Goal: Task Accomplishment & Management: Manage account settings

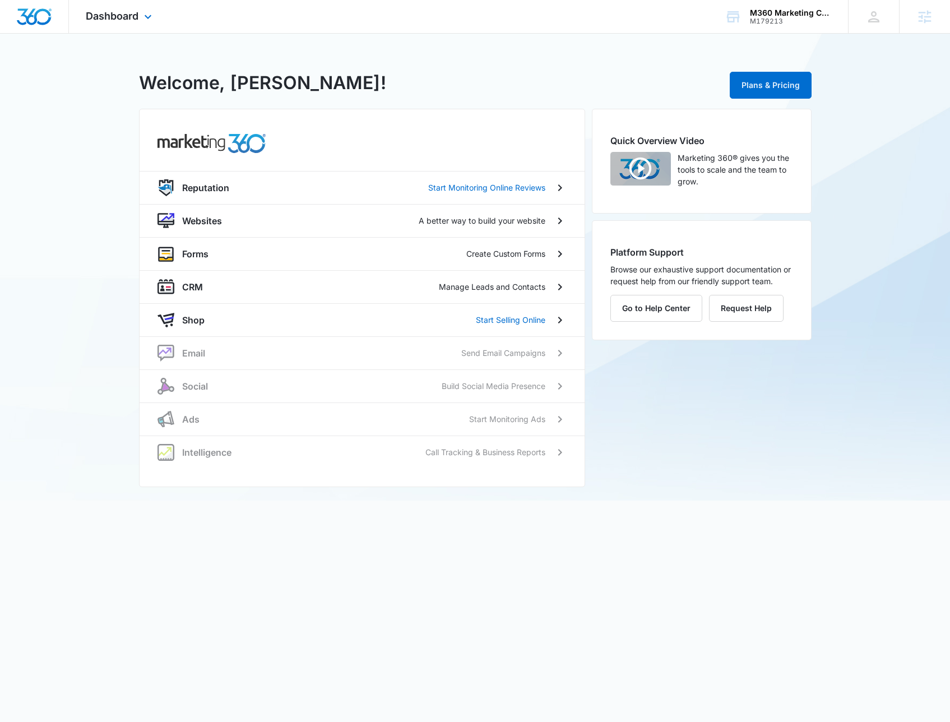
drag, startPoint x: 329, startPoint y: 95, endPoint x: 183, endPoint y: 13, distance: 167.4
click at [314, 86] on div "M179213 - M360 Marketing Collateral - Migrated Catch All Welcome, [PERSON_NAME]…" at bounding box center [475, 85] width 673 height 31
click at [144, 15] on icon at bounding box center [147, 19] width 13 height 13
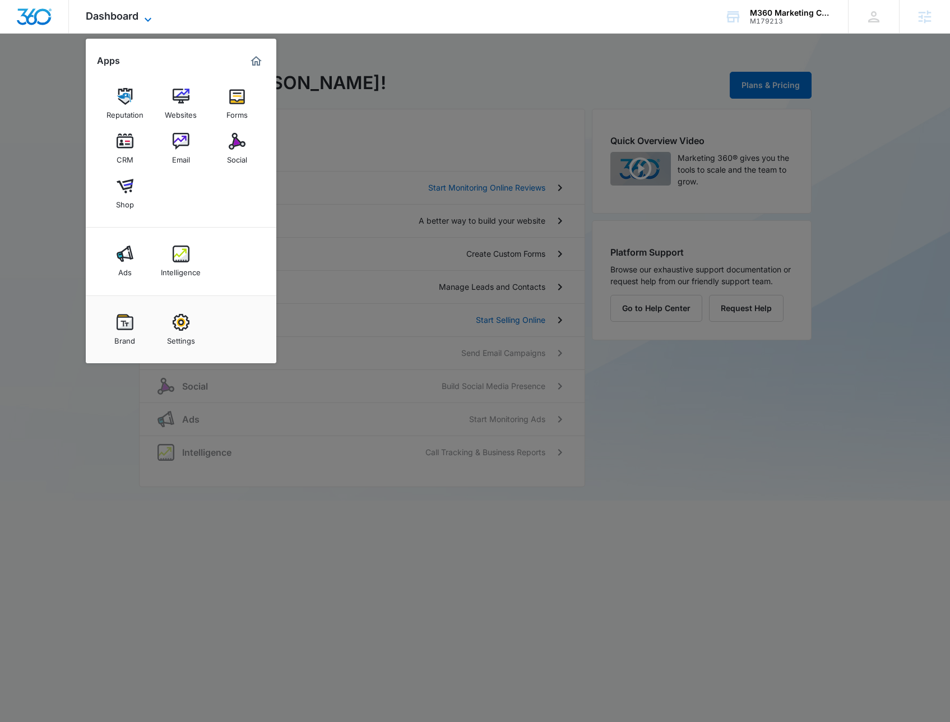
click at [145, 15] on icon at bounding box center [147, 19] width 13 height 13
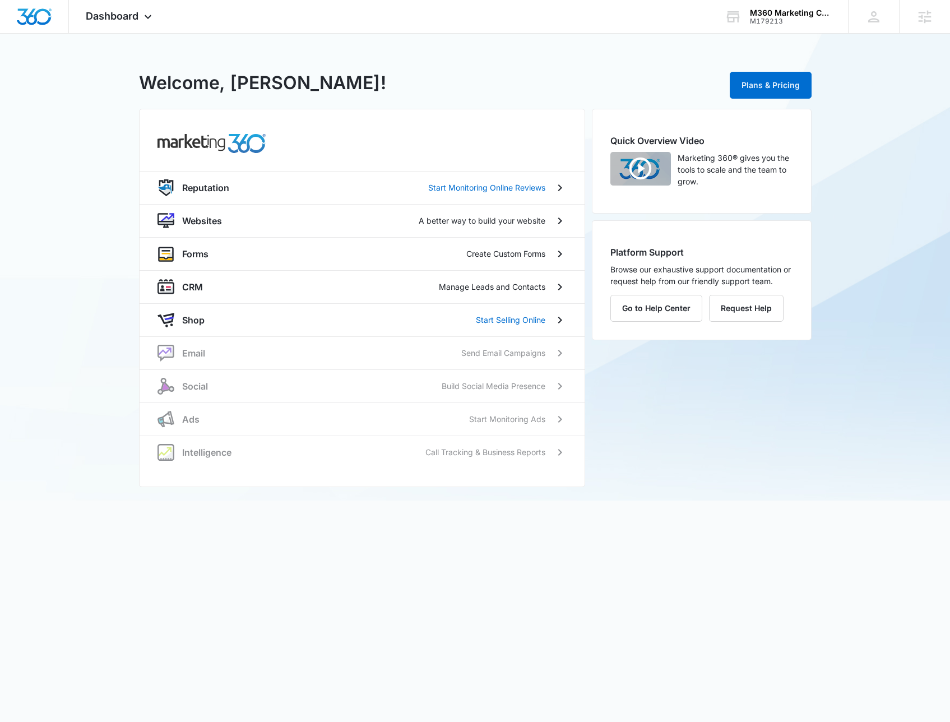
click at [133, 78] on div "M179213 - M360 Marketing Collateral - Migrated Catch All Welcome, [PERSON_NAME]…" at bounding box center [475, 267] width 950 height 467
click at [119, 72] on div "M179213 - M360 Marketing Collateral - Migrated Catch All Welcome, [PERSON_NAME]…" at bounding box center [475, 267] width 950 height 467
click at [117, 19] on span "Dashboard" at bounding box center [112, 16] width 53 height 12
drag, startPoint x: 381, startPoint y: 49, endPoint x: 225, endPoint y: 45, distance: 156.5
click at [378, 49] on div "M179213 - M360 Marketing Collateral - Migrated Catch All Welcome, [PERSON_NAME]…" at bounding box center [475, 267] width 950 height 467
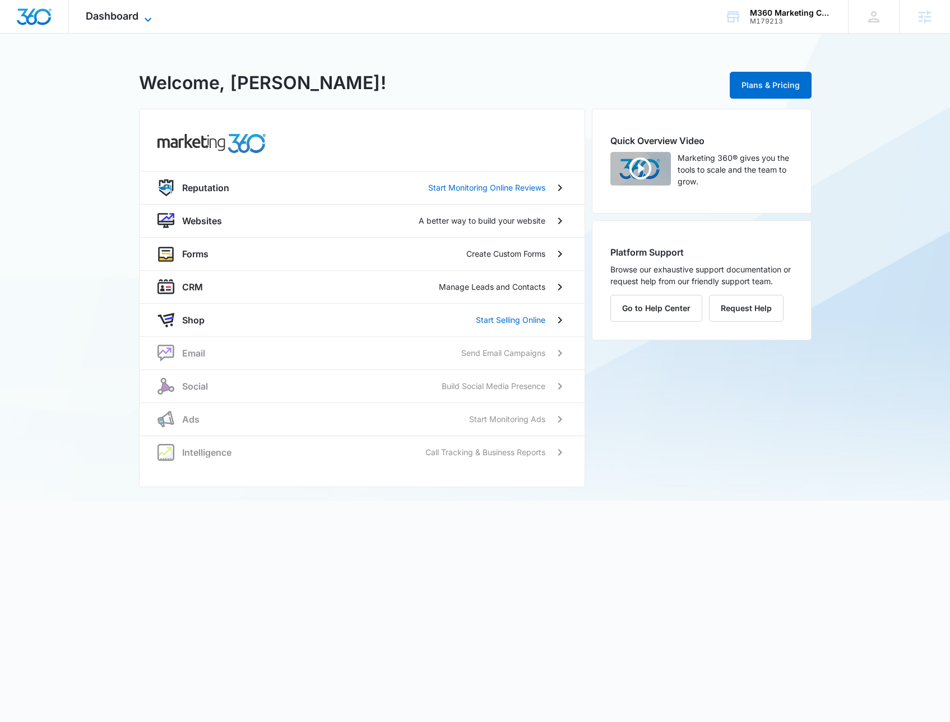
drag, startPoint x: 150, startPoint y: 12, endPoint x: 146, endPoint y: 20, distance: 9.0
click at [150, 13] on icon at bounding box center [147, 19] width 13 height 13
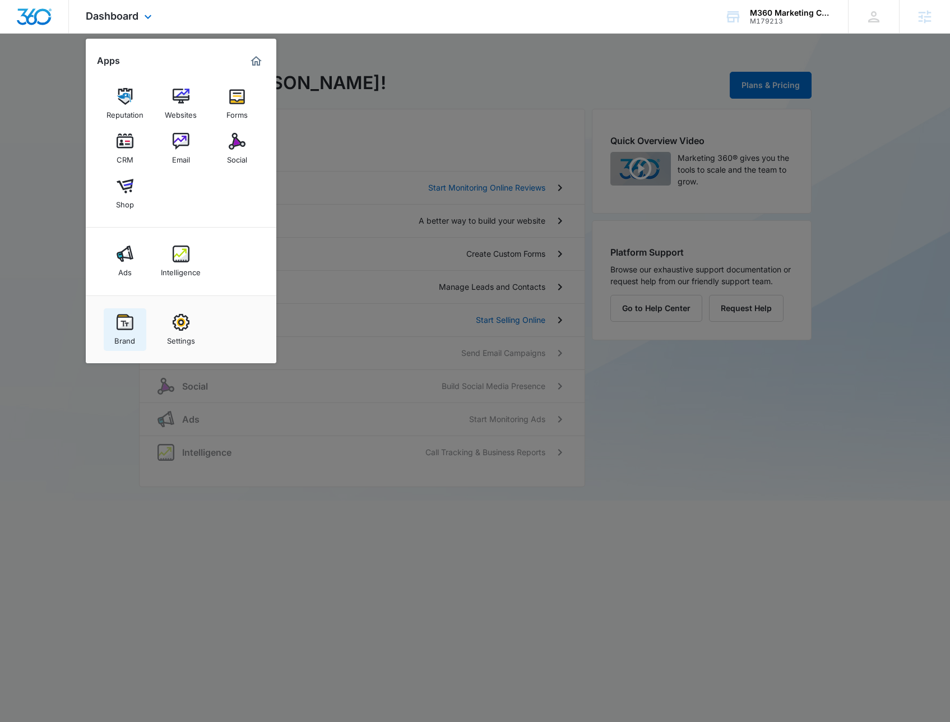
click at [127, 317] on img at bounding box center [125, 322] width 17 height 17
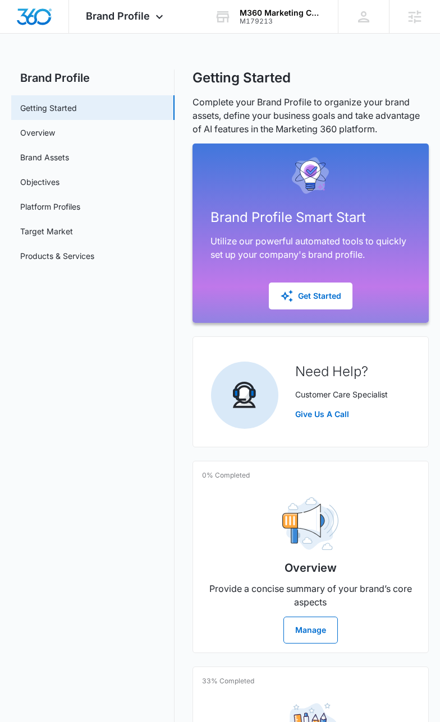
drag, startPoint x: 3, startPoint y: 263, endPoint x: -131, endPoint y: 263, distance: 134.0
click at [0, 263] on html "Brand Profile Apps Reputation Websites Forms CRM Email Social Shop Ads Intellig…" at bounding box center [220, 361] width 440 height 722
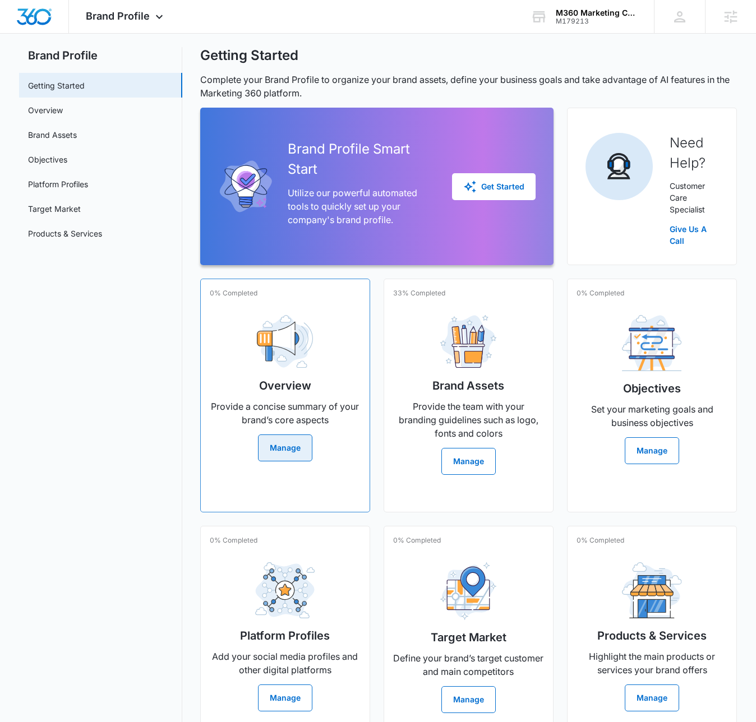
scroll to position [24, 0]
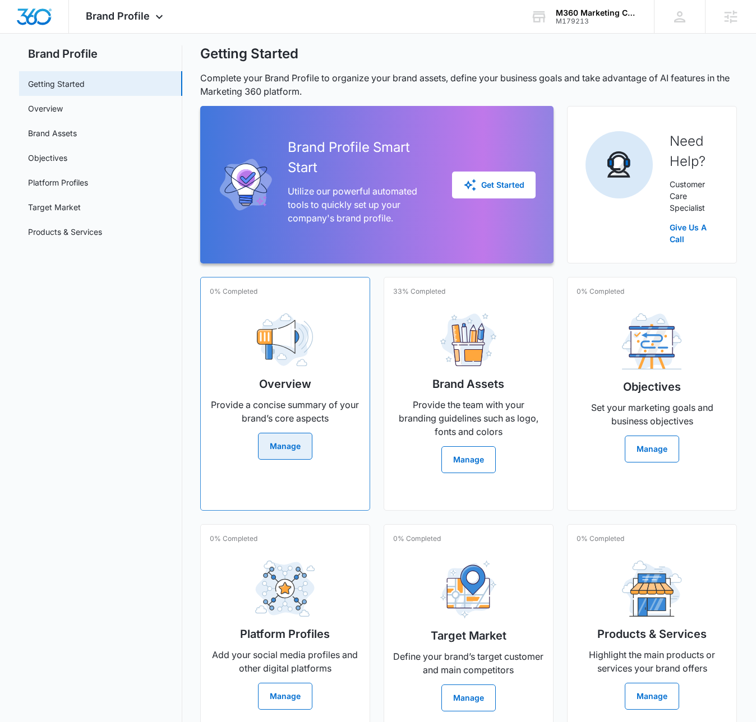
click at [276, 446] on button "Manage" at bounding box center [285, 446] width 54 height 27
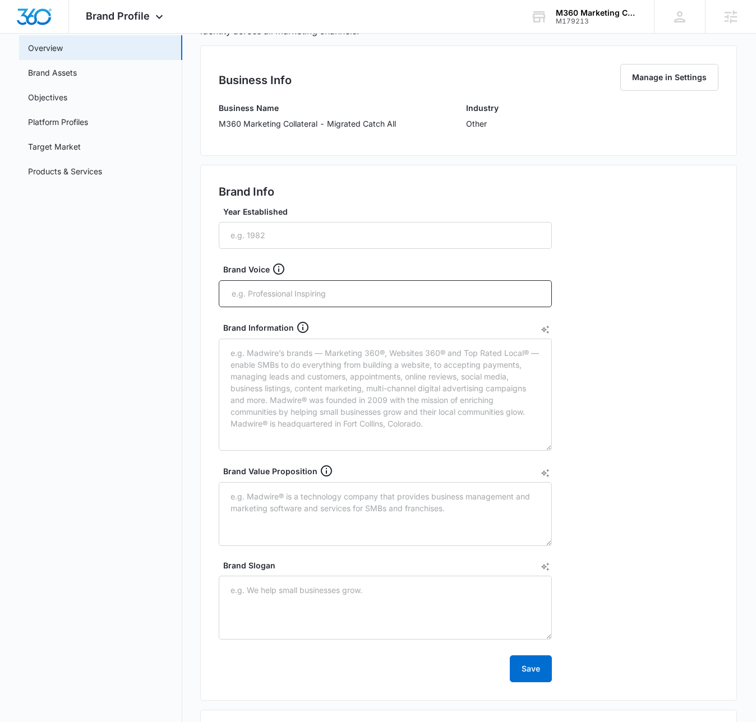
scroll to position [54, 0]
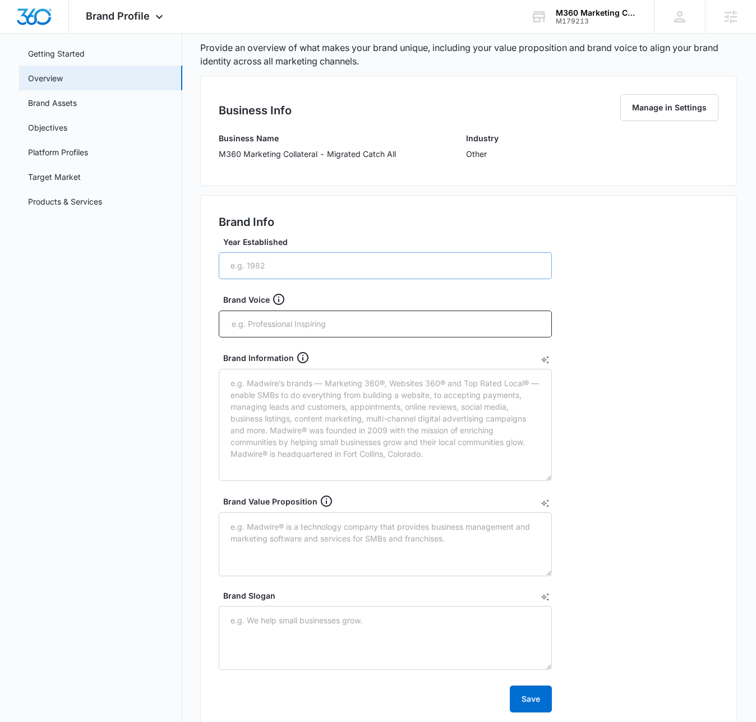
drag, startPoint x: 632, startPoint y: 290, endPoint x: 544, endPoint y: 271, distance: 90.2
click at [632, 290] on div "Brand Info Year Established Brand Voice Brand Information Brand Value Propositi…" at bounding box center [468, 463] width 537 height 536
click at [489, 265] on input "Year Established" at bounding box center [385, 265] width 333 height 27
drag, startPoint x: 424, startPoint y: 312, endPoint x: 429, endPoint y: 317, distance: 6.8
click at [424, 313] on div at bounding box center [385, 324] width 333 height 27
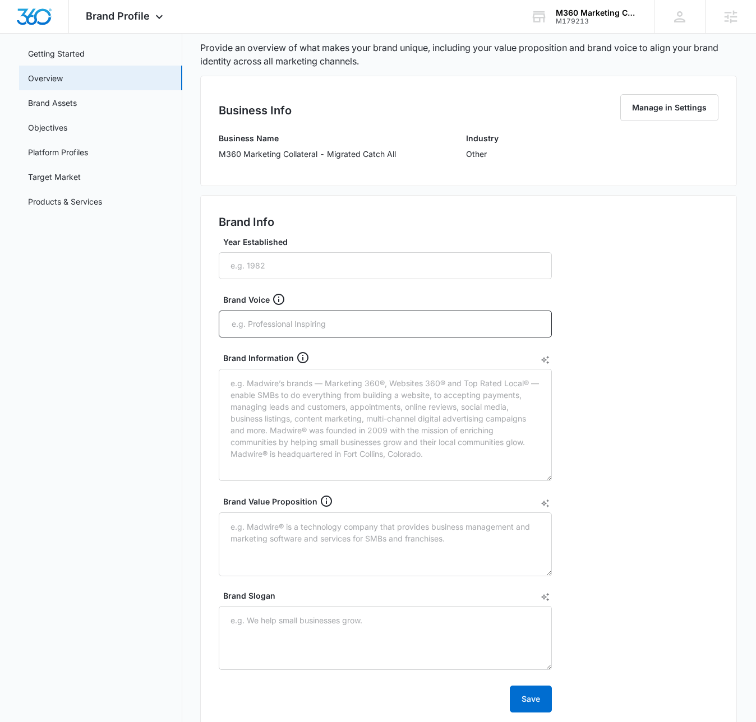
click at [618, 337] on div "Brand Info Year Established Brand Voice Brand Information Brand Value Propositi…" at bounding box center [468, 463] width 537 height 536
click at [104, 515] on nav "Brand Profile Getting Started Overview Brand Assets Objectives Platform Profile…" at bounding box center [100, 486] width 163 height 943
drag, startPoint x: 346, startPoint y: 535, endPoint x: 343, endPoint y: 526, distance: 9.6
click at [346, 535] on textarea "Brand Value Proposition" at bounding box center [385, 544] width 333 height 64
click at [320, 391] on textarea "Brand Information" at bounding box center [385, 425] width 333 height 112
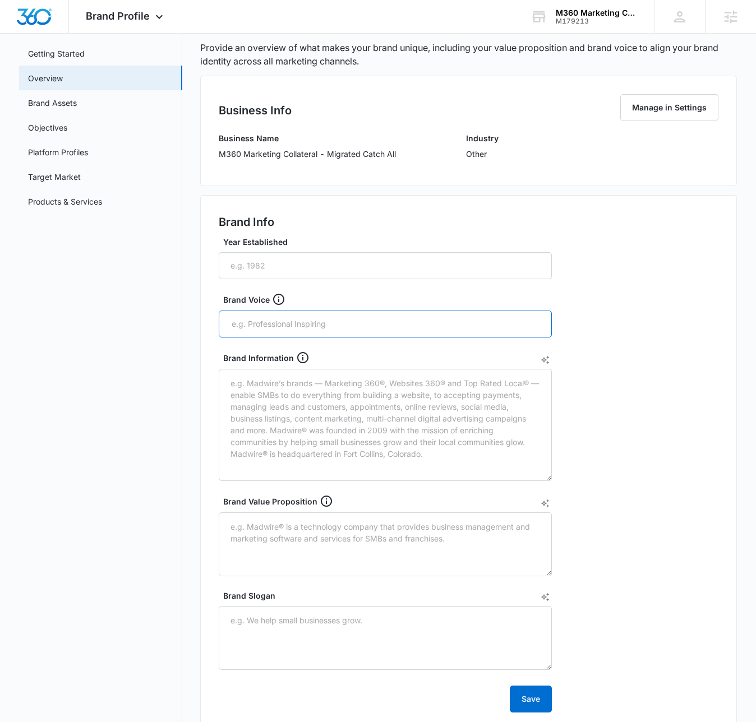
click at [261, 327] on input "text" at bounding box center [386, 324] width 312 height 17
click at [307, 260] on input "Year Established" at bounding box center [385, 265] width 333 height 27
click at [635, 277] on div "Brand Info Year Established Brand Voice Brand Information Brand Value Propositi…" at bounding box center [468, 463] width 537 height 536
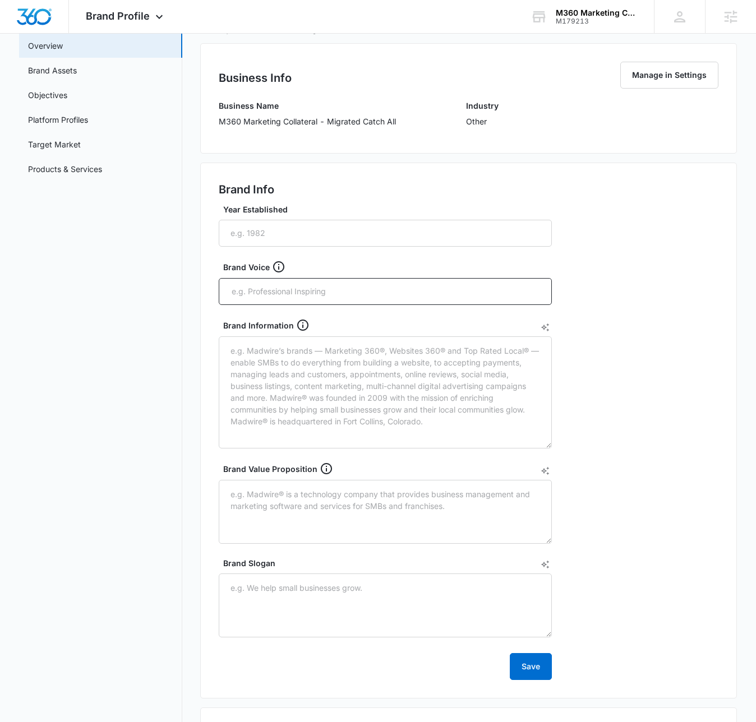
scroll to position [87, 0]
click at [680, 394] on div "Brand Info Year Established Brand Voice Brand Information Brand Value Propositi…" at bounding box center [468, 430] width 537 height 536
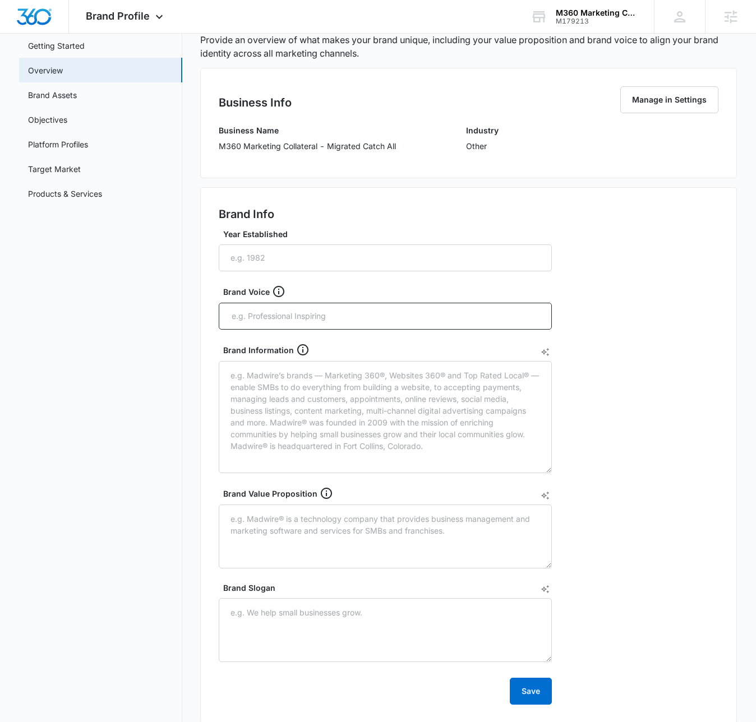
scroll to position [0, 0]
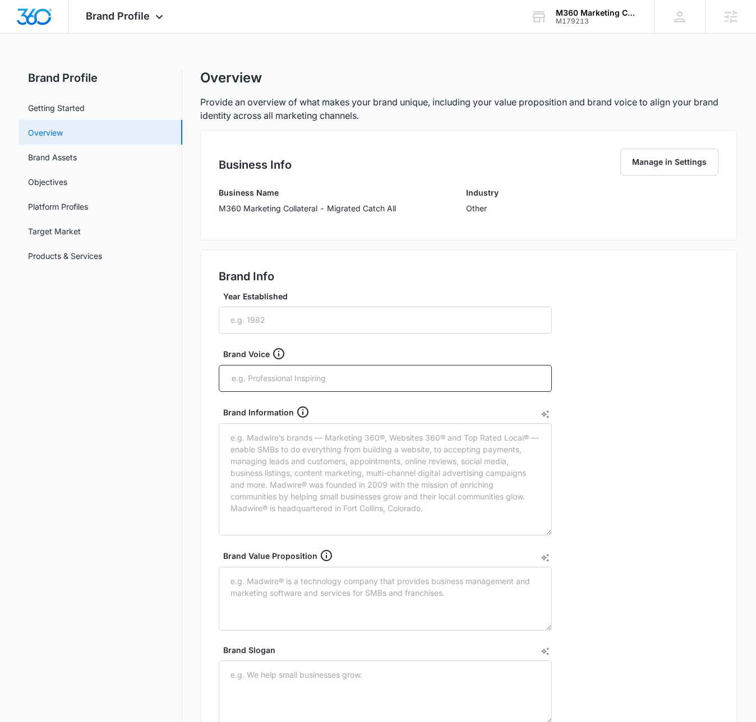
click at [61, 136] on link "Overview" at bounding box center [45, 133] width 35 height 12
click at [59, 151] on link "Brand Assets" at bounding box center [52, 157] width 49 height 12
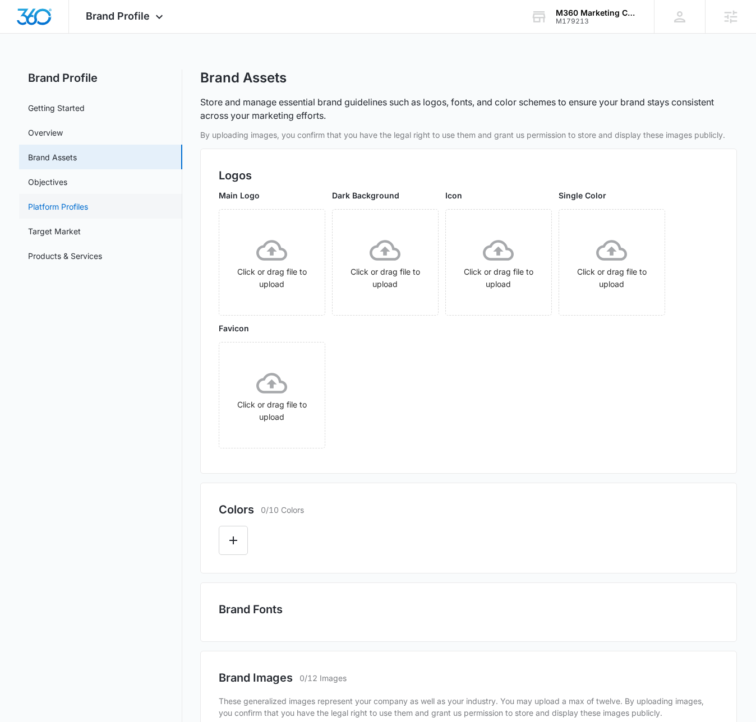
scroll to position [7, 0]
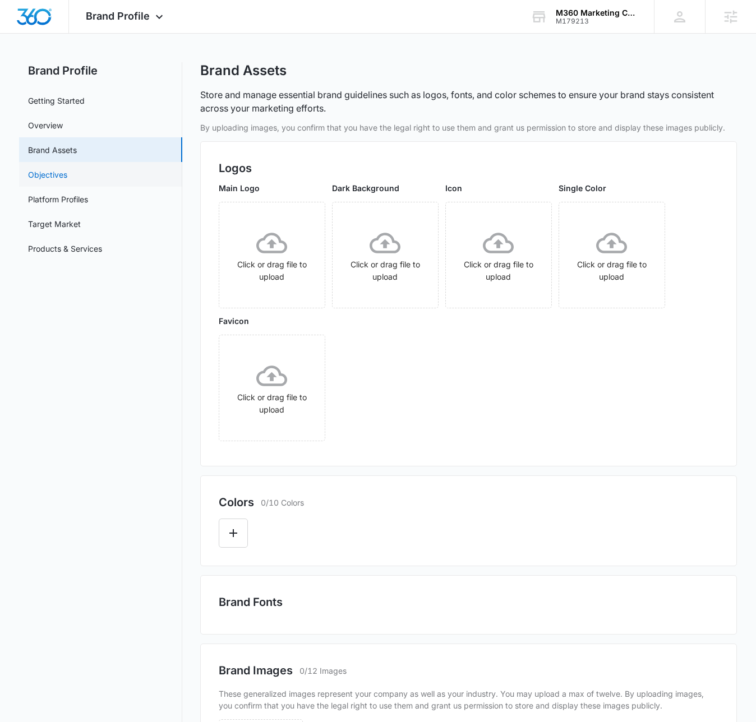
click at [53, 176] on link "Objectives" at bounding box center [47, 175] width 39 height 12
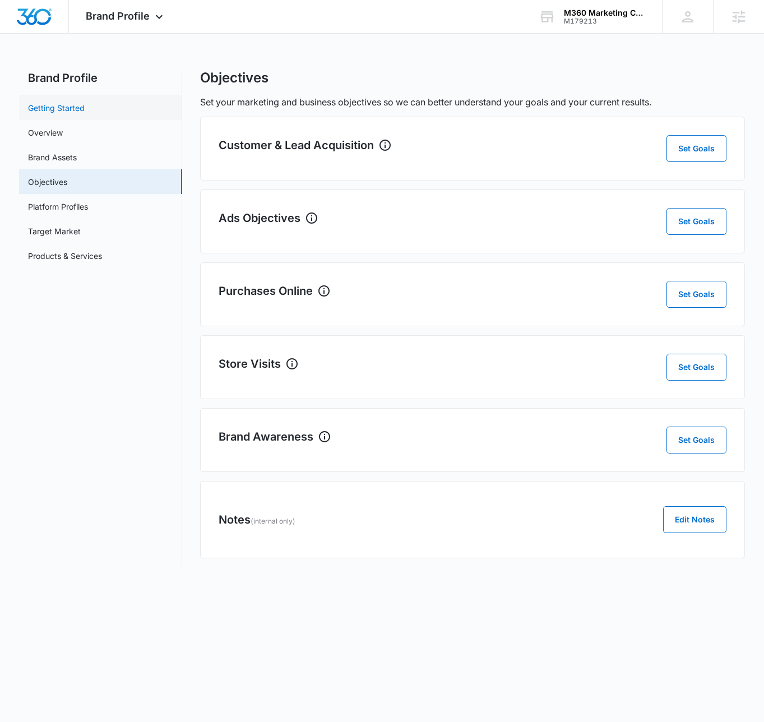
click at [48, 112] on link "Getting Started" at bounding box center [56, 108] width 57 height 12
